Goal: Participate in discussion: Participate in discussion

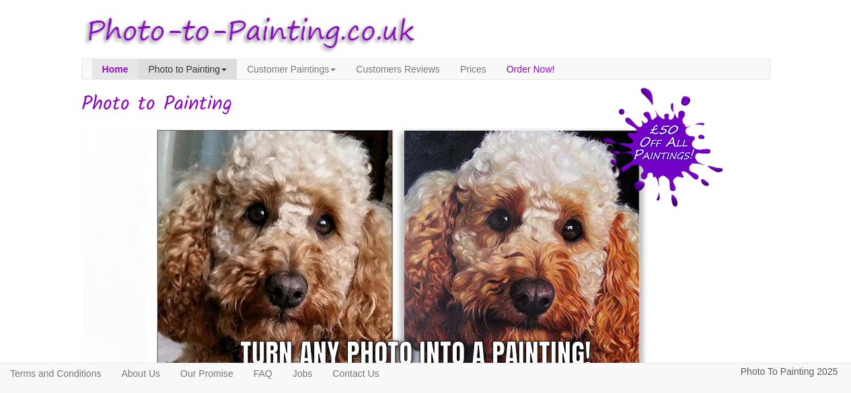
click at [227, 71] on span at bounding box center [223, 70] width 5 height 3
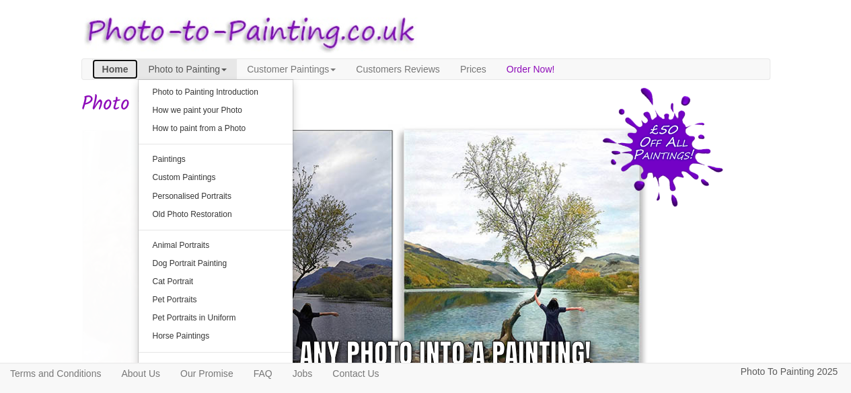
click at [112, 67] on link "Home" at bounding box center [115, 69] width 46 height 20
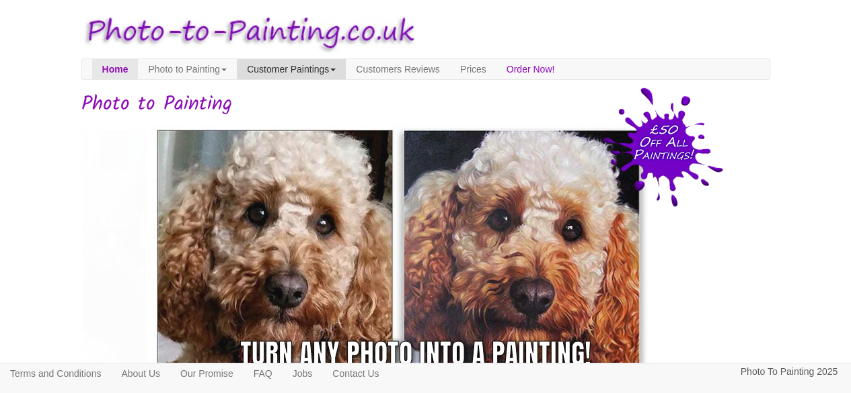
click at [346, 75] on link "Customer Paintings" at bounding box center [291, 69] width 109 height 20
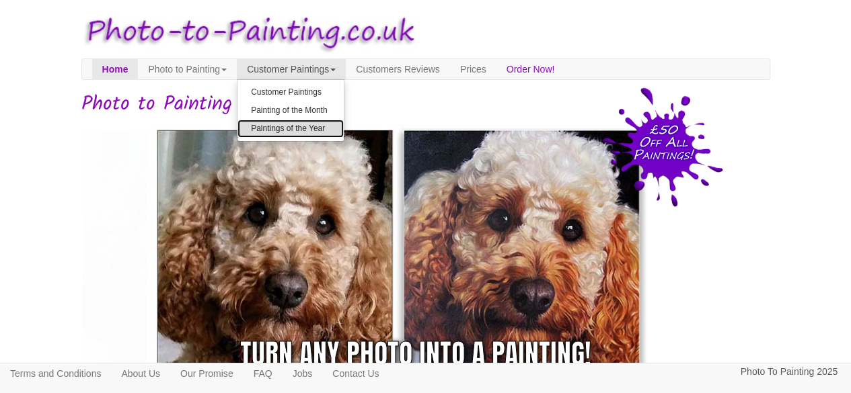
click at [343, 126] on link "Paintings of the Year" at bounding box center [290, 129] width 106 height 18
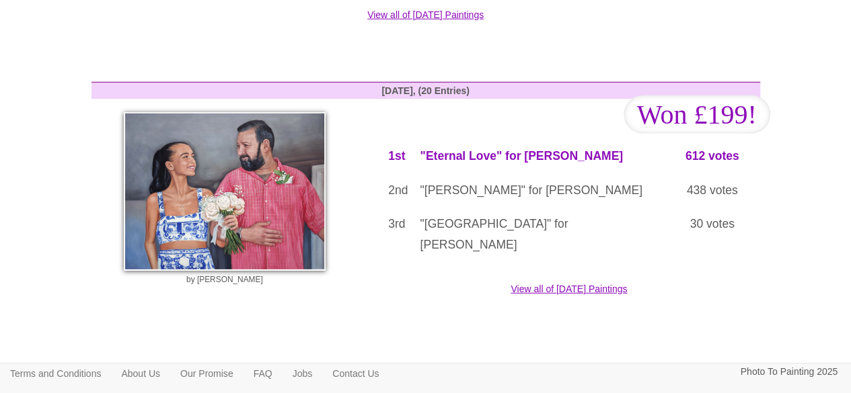
scroll to position [1862, 0]
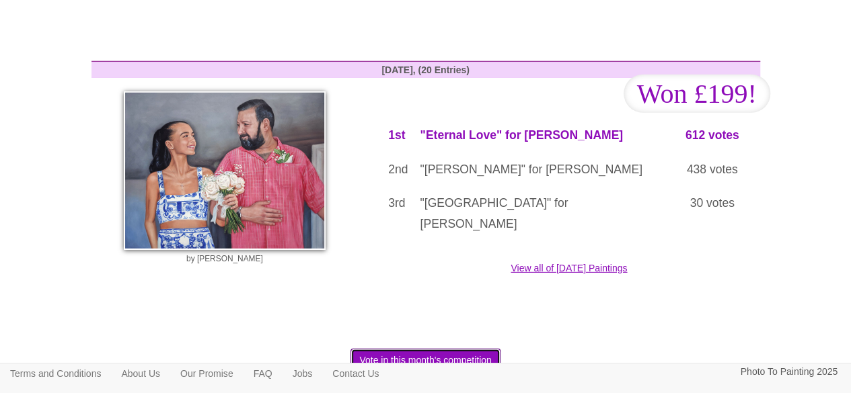
click at [483, 349] on button "Vote in this month's competition" at bounding box center [424, 360] width 149 height 23
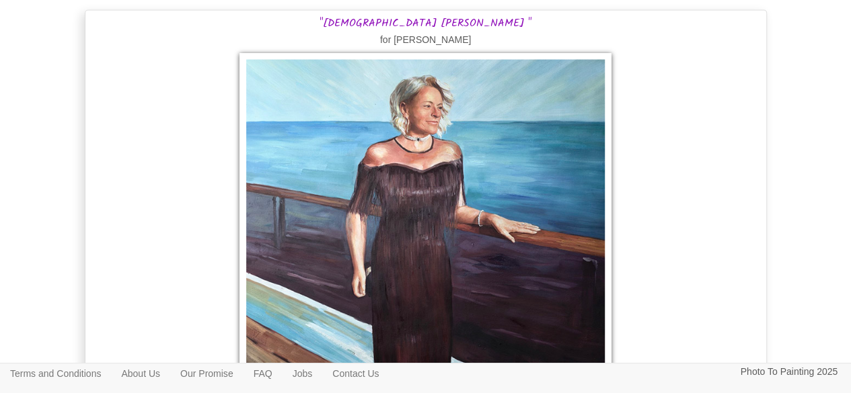
scroll to position [9003, 0]
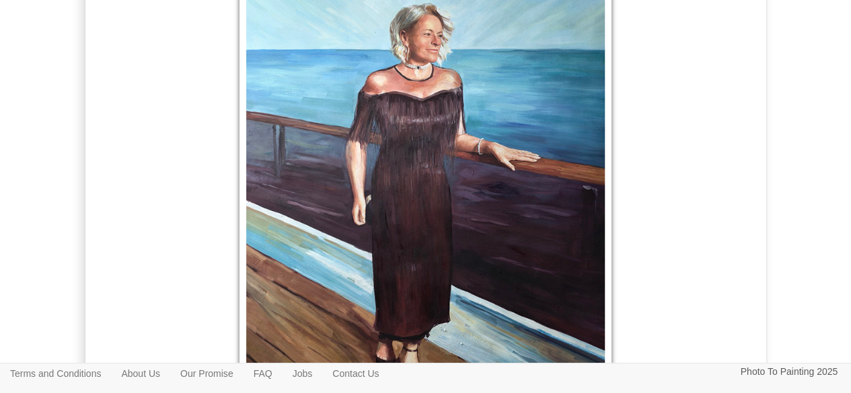
drag, startPoint x: 856, startPoint y: 21, endPoint x: 854, endPoint y: 199, distance: 178.2
